Goal: Browse casually: Explore the website without a specific task or goal

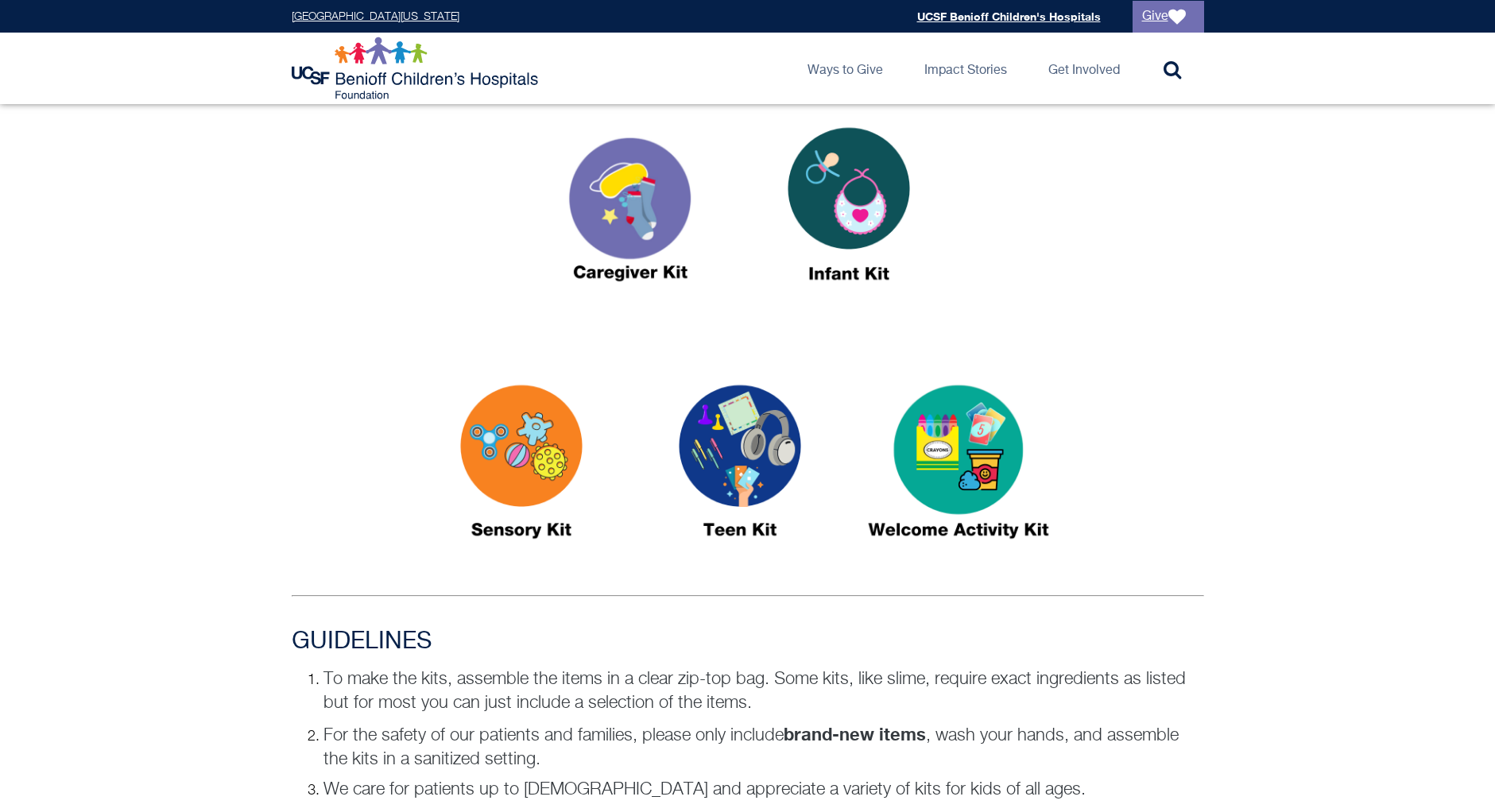
scroll to position [601, 0]
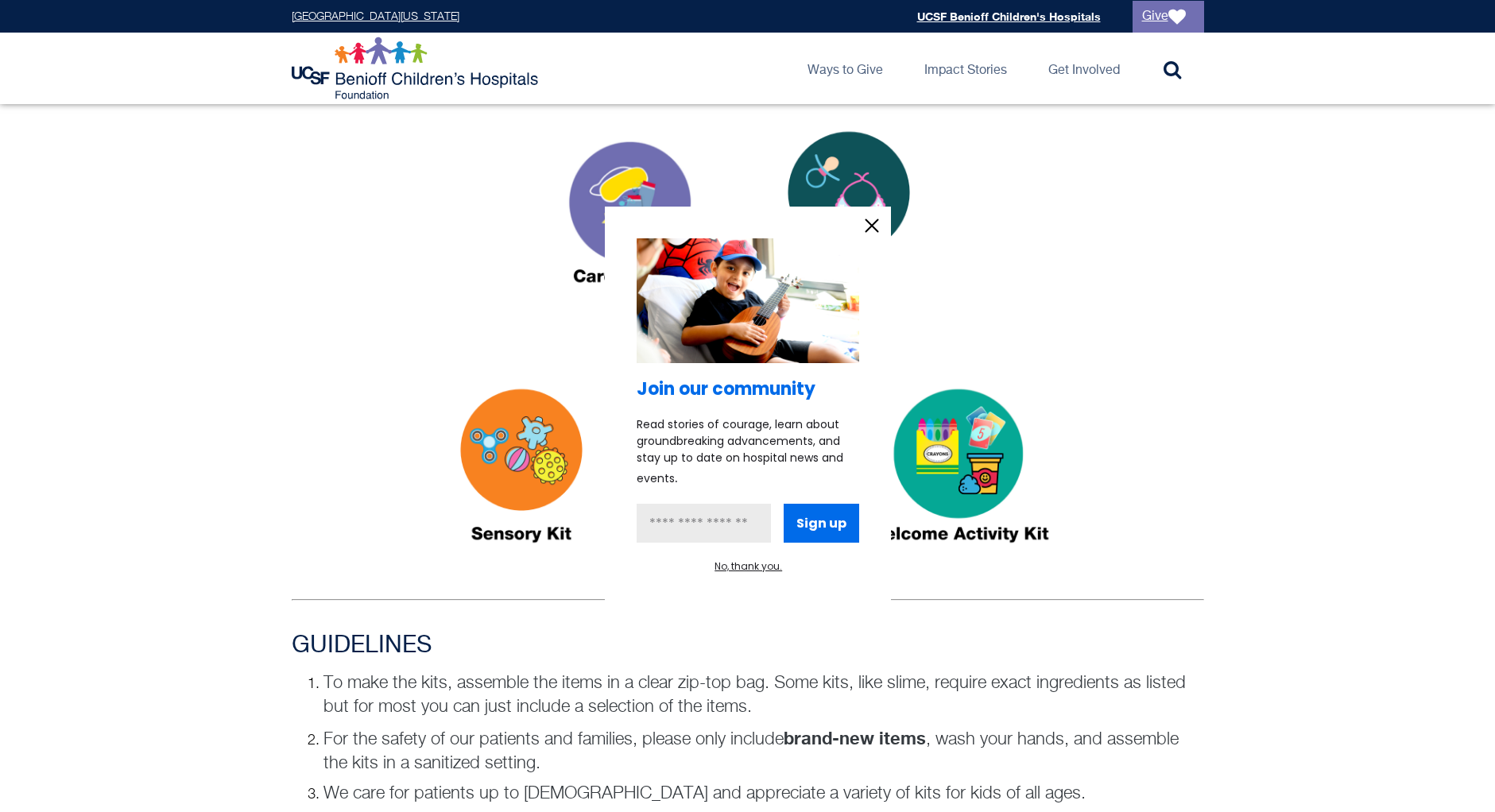
click at [879, 227] on icon "information" at bounding box center [872, 225] width 23 height 23
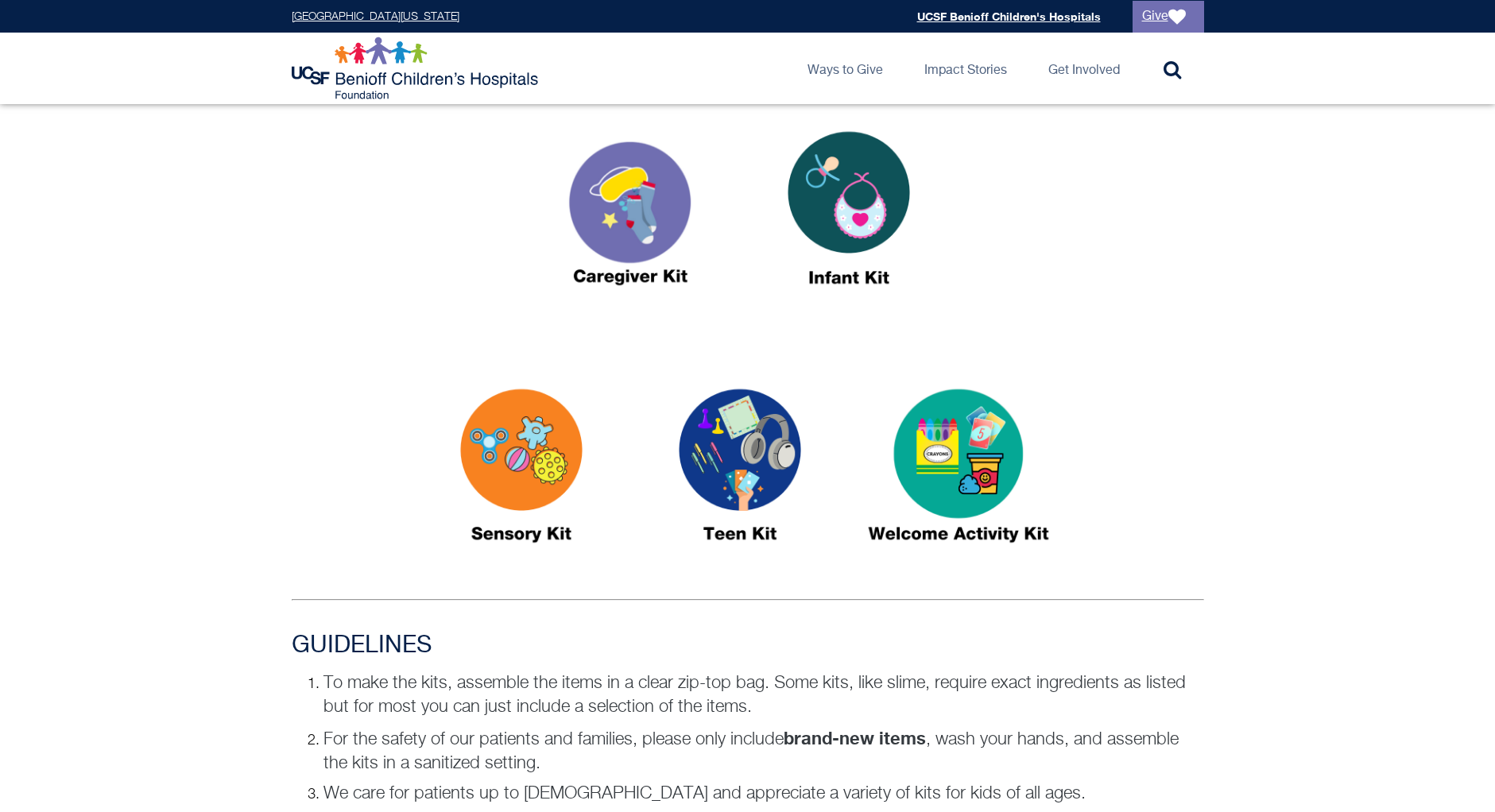
click at [492, 445] on img at bounding box center [521, 472] width 198 height 229
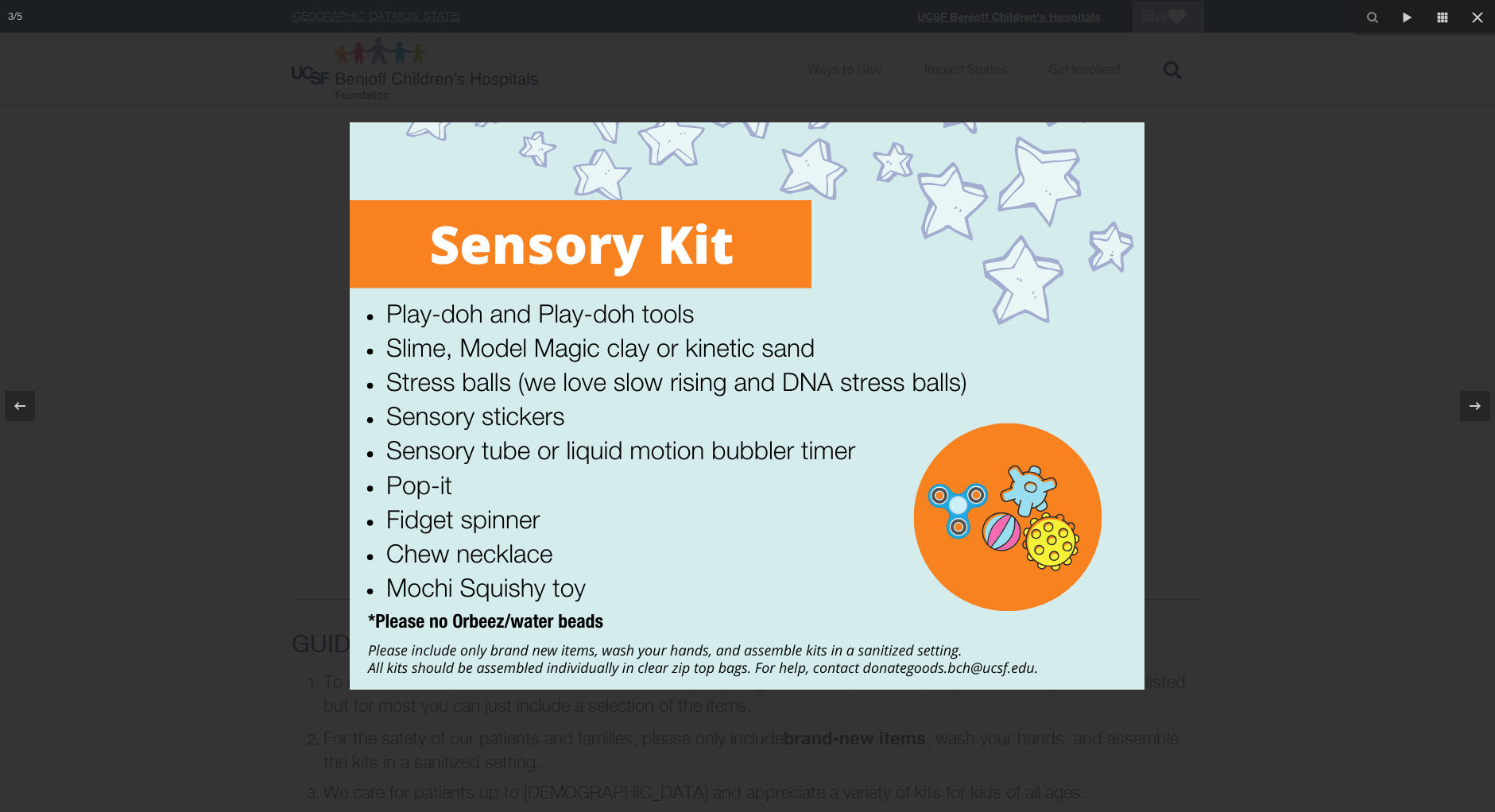
click at [1244, 234] on div at bounding box center [747, 406] width 1495 height 812
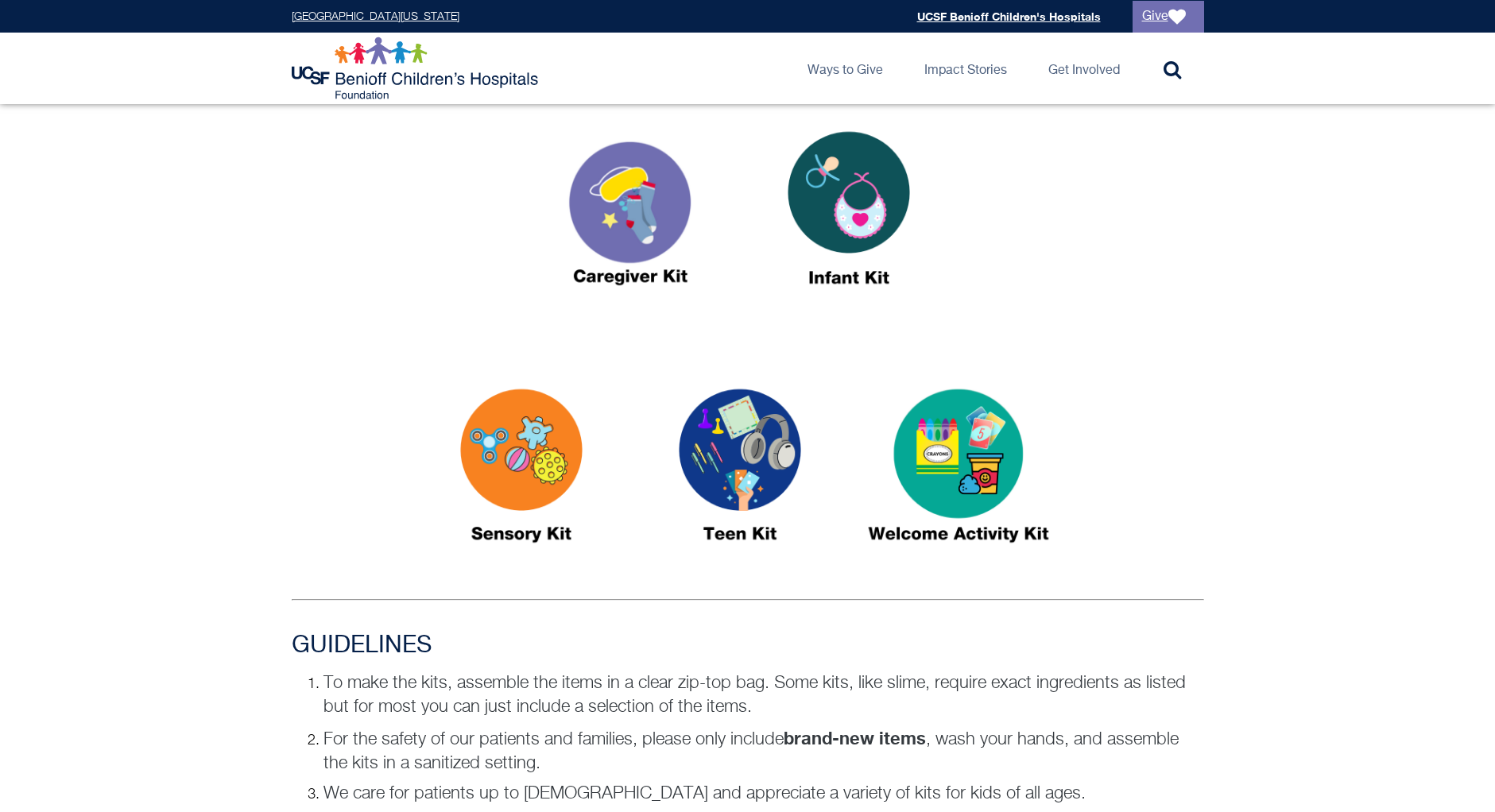
click at [952, 452] on img at bounding box center [958, 472] width 198 height 229
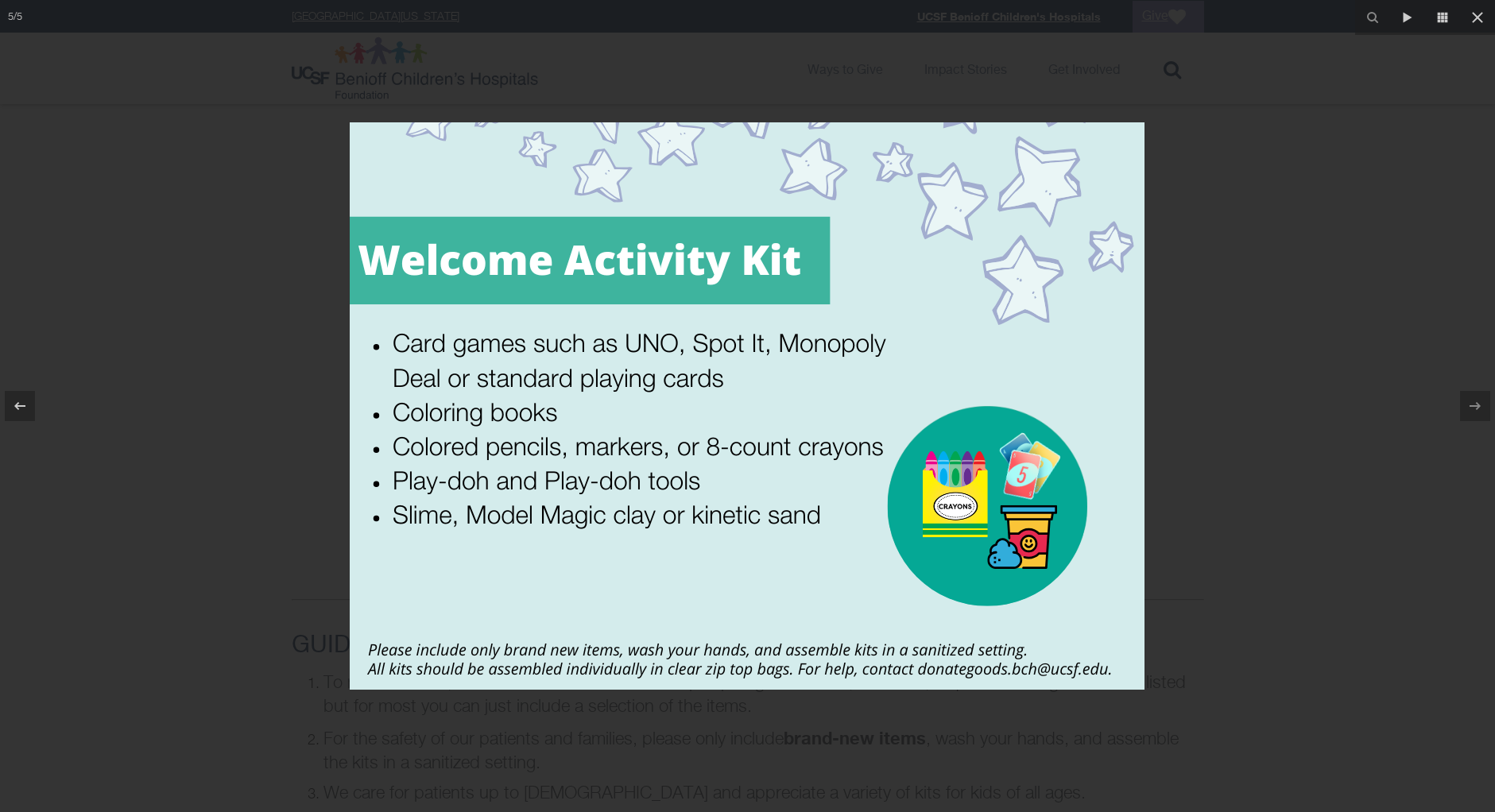
click at [1222, 453] on div at bounding box center [747, 406] width 1495 height 812
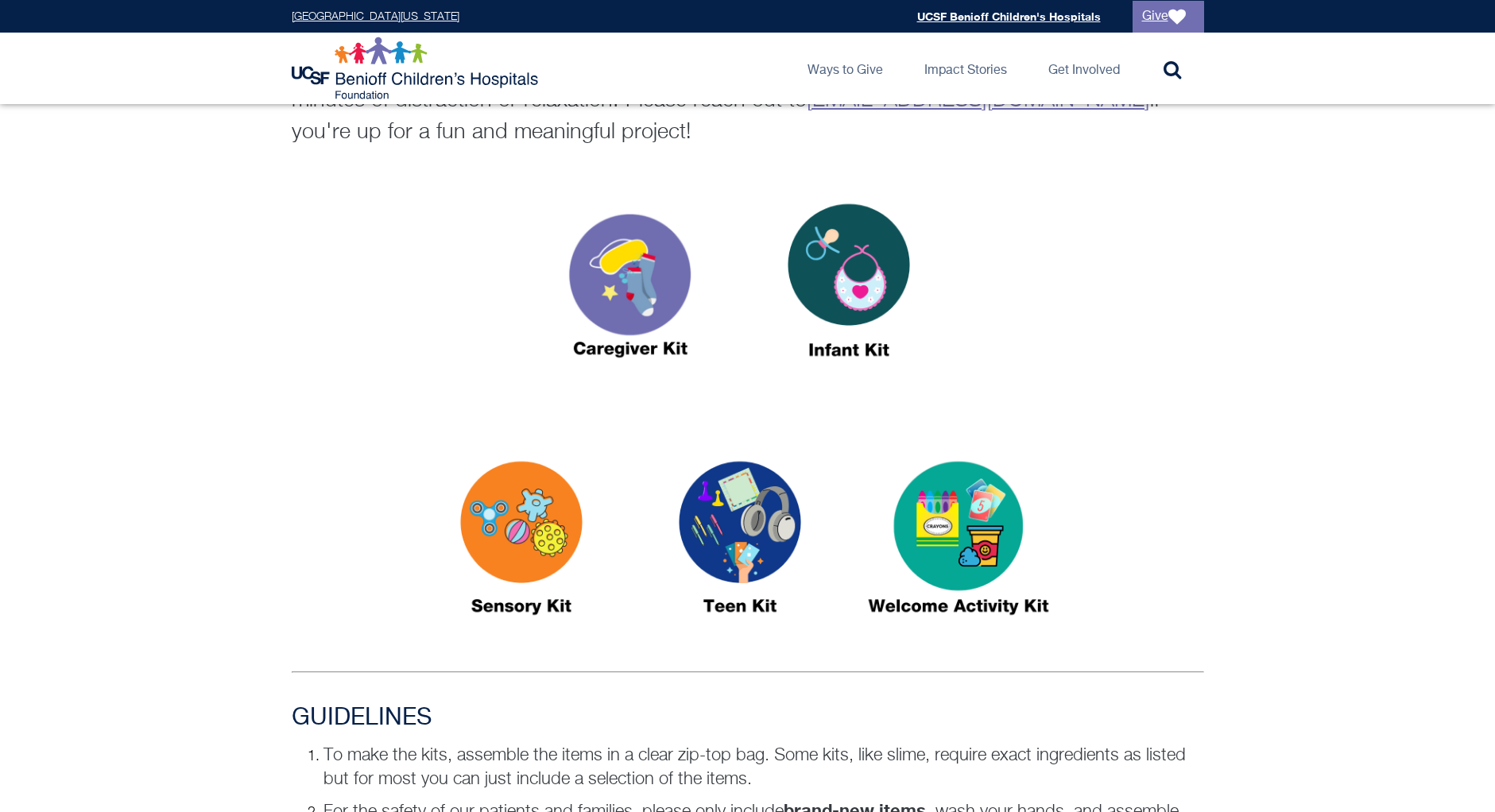
scroll to position [528, 0]
click at [843, 301] on img at bounding box center [848, 288] width 198 height 229
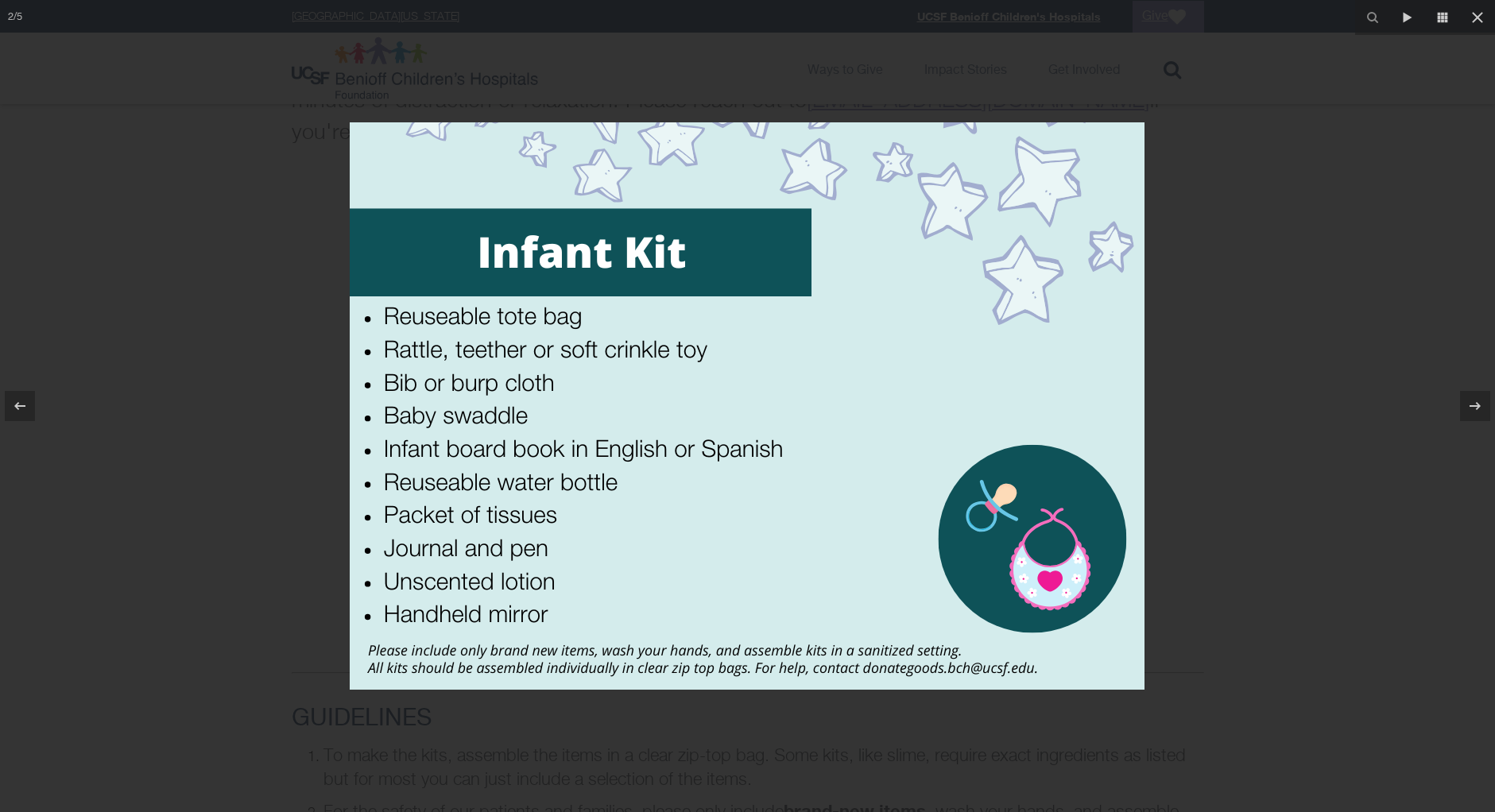
click at [1187, 292] on div at bounding box center [747, 406] width 1495 height 812
